Goal: Information Seeking & Learning: Learn about a topic

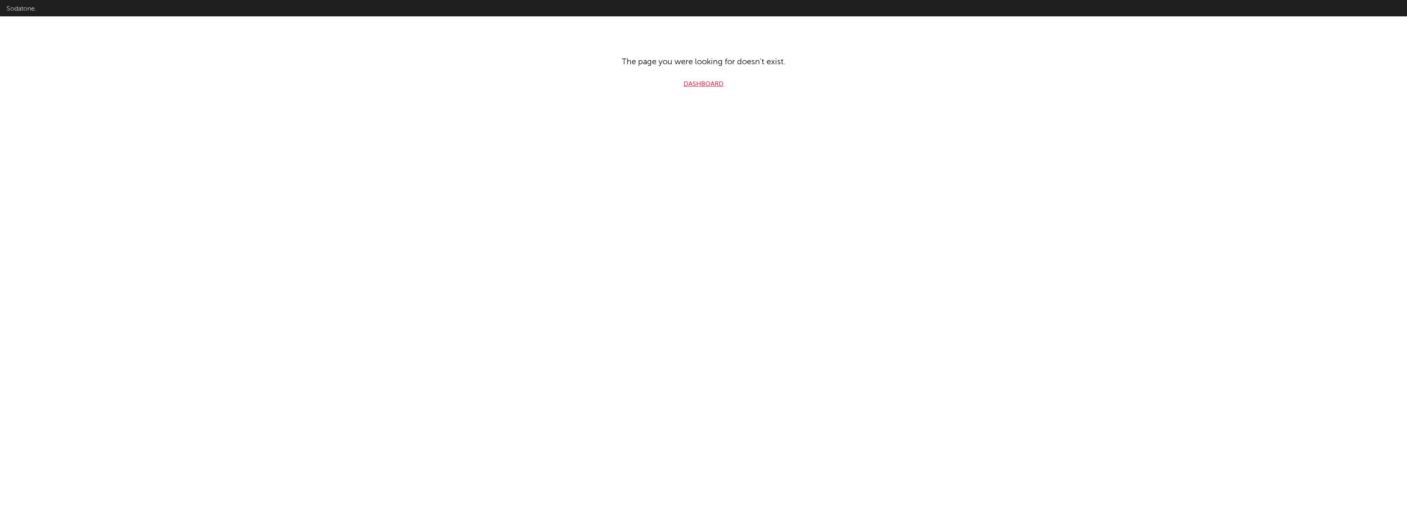
click at [722, 87] on link "Dashboard" at bounding box center [703, 84] width 40 height 10
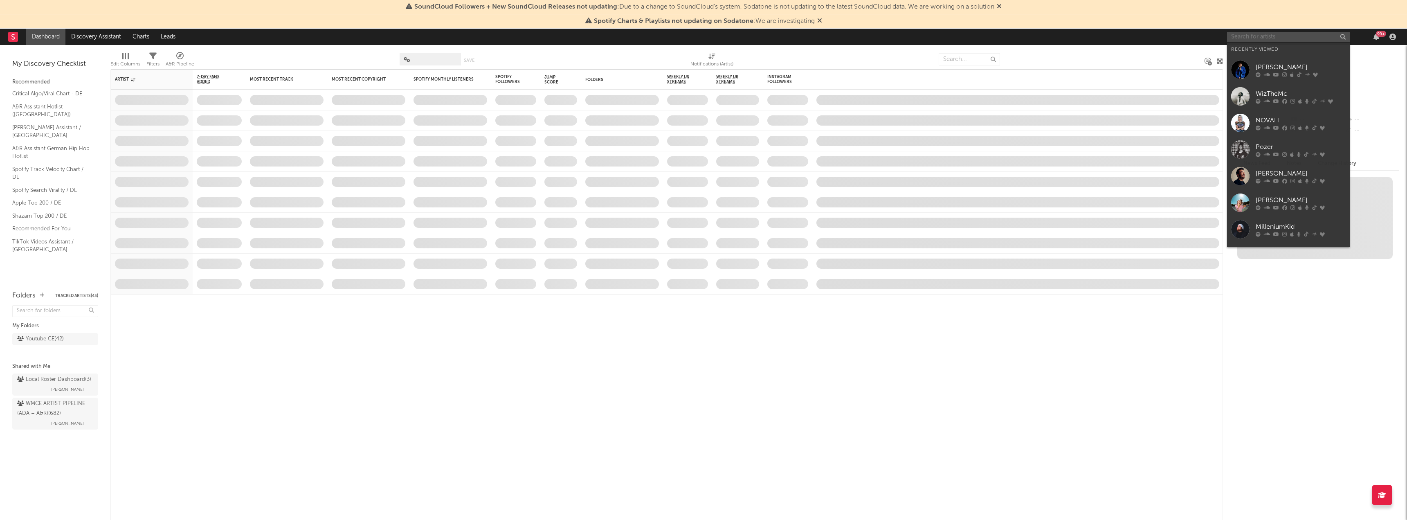
click at [1285, 36] on input "text" at bounding box center [1288, 37] width 123 height 10
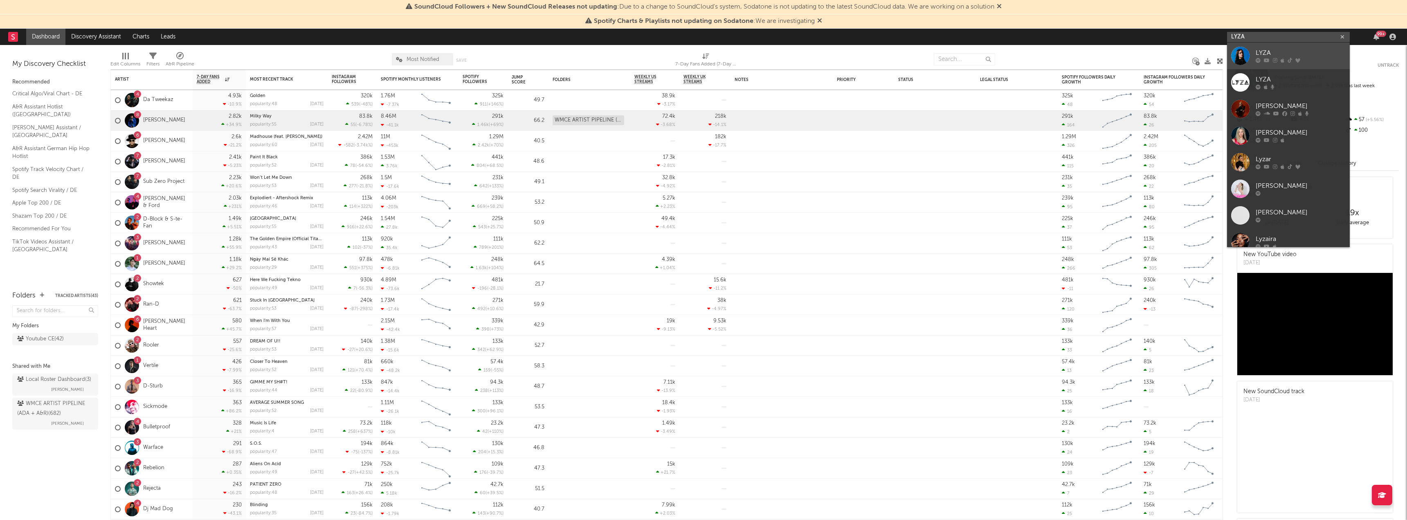
type input "LYZA"
click at [1269, 56] on div "LYZA" at bounding box center [1300, 53] width 90 height 10
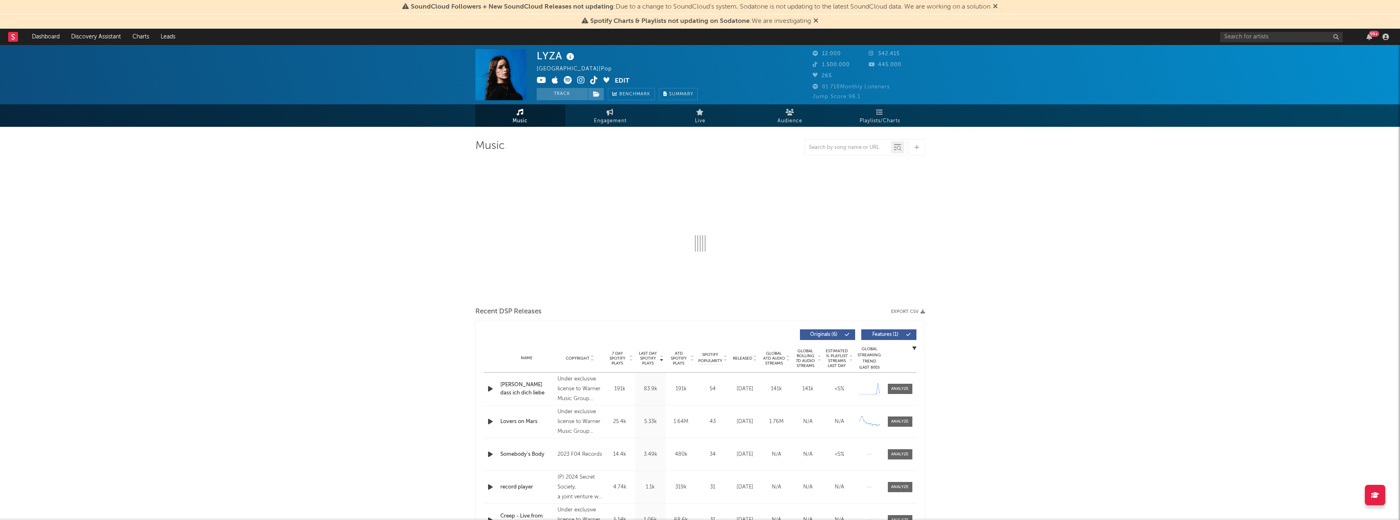
select select "6m"
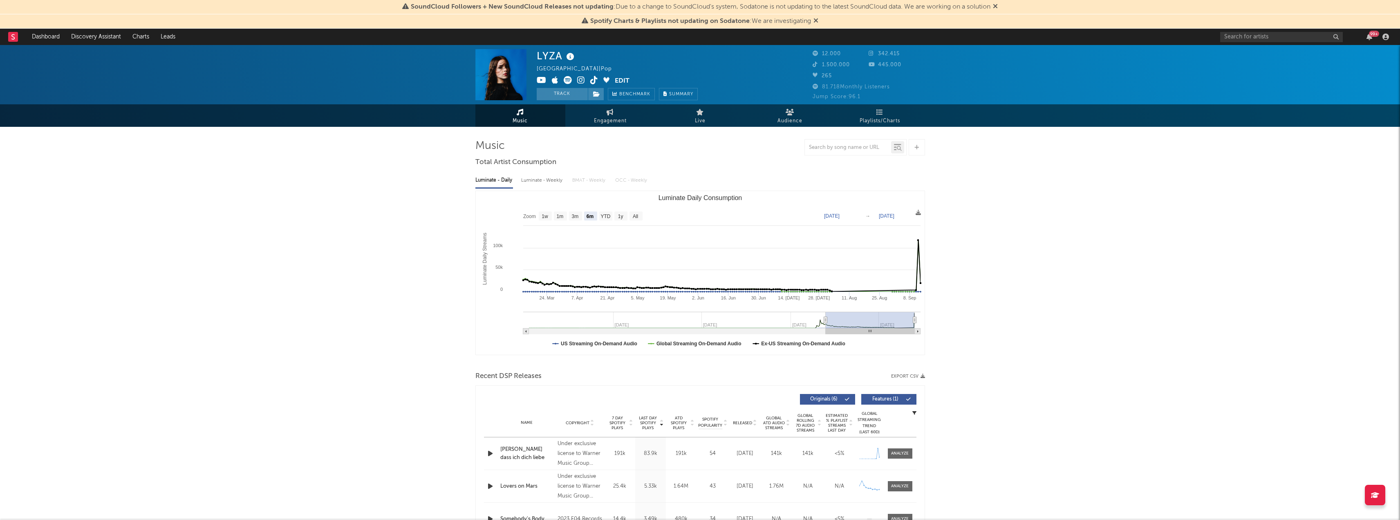
click at [513, 451] on div "[PERSON_NAME] dass ich dich liebe" at bounding box center [527, 453] width 54 height 16
click at [601, 114] on link "Engagement" at bounding box center [610, 115] width 90 height 22
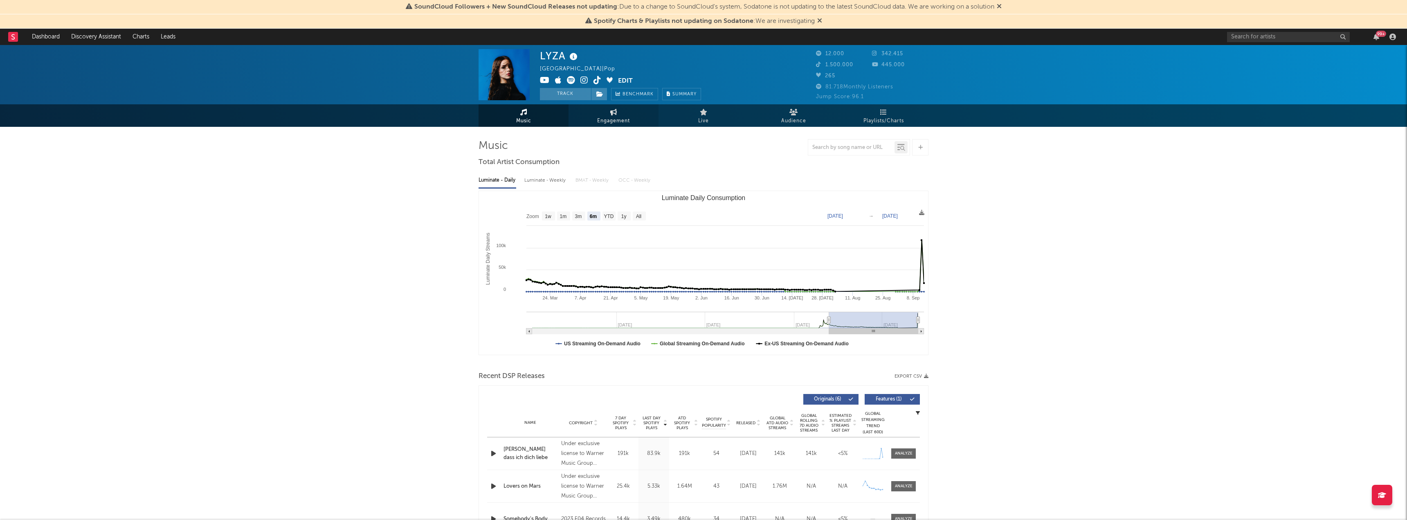
select select "1w"
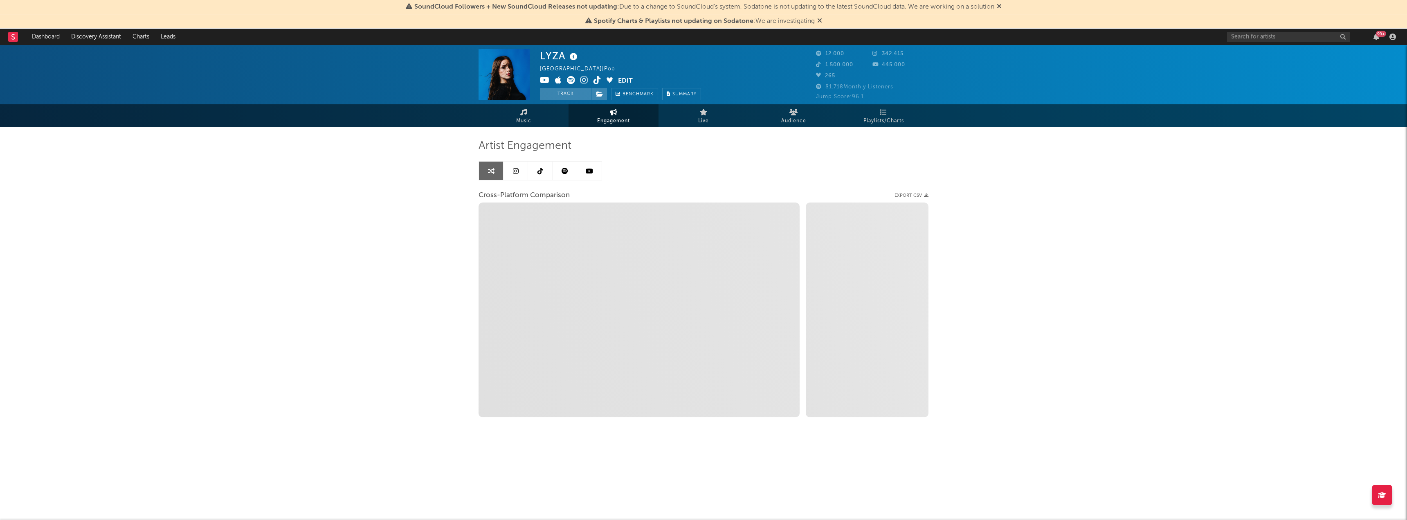
click at [541, 175] on link at bounding box center [540, 171] width 25 height 18
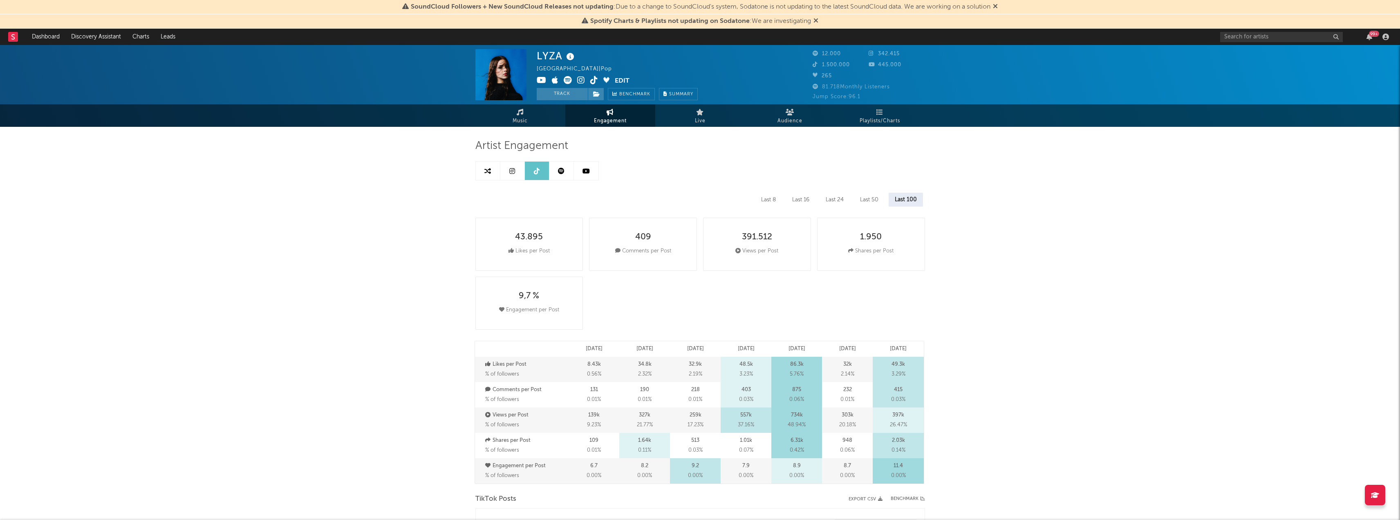
select select "6m"
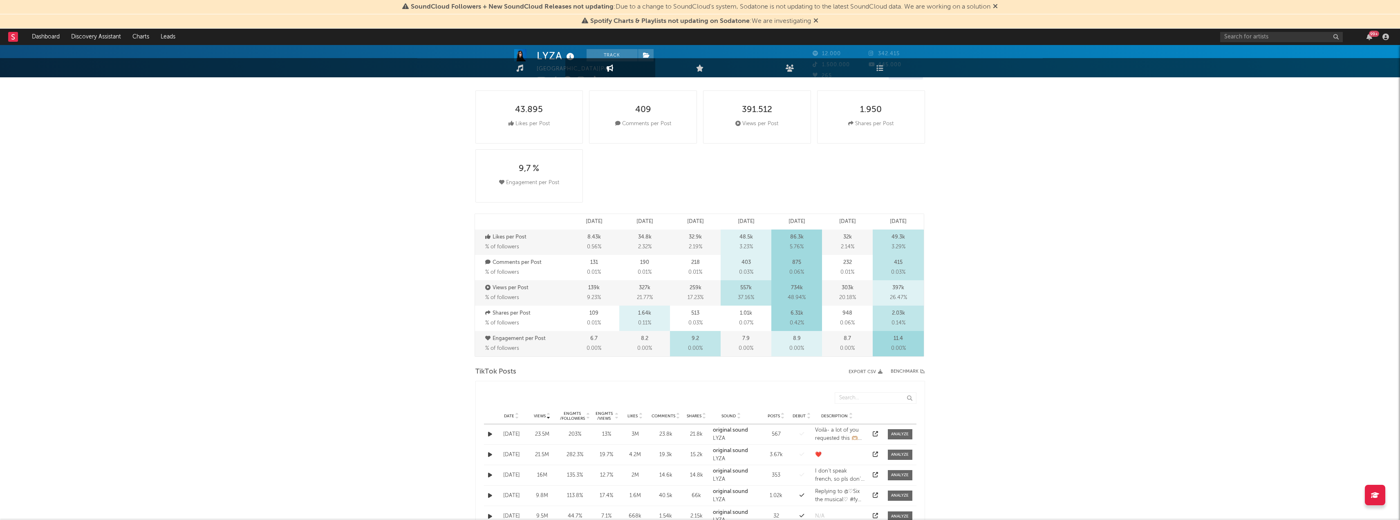
scroll to position [2, 0]
